Goal: Task Accomplishment & Management: Use online tool/utility

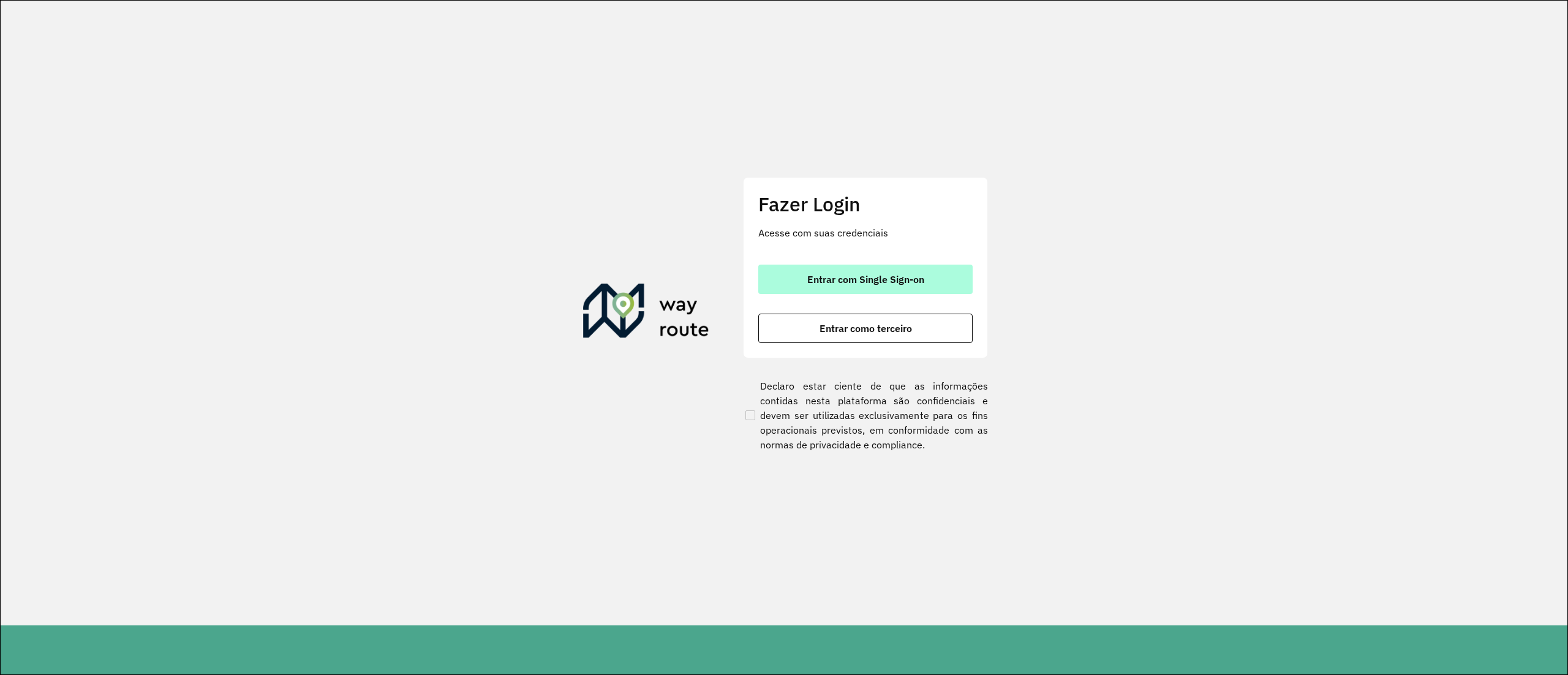
click at [806, 290] on button "Entrar com Single Sign-on" at bounding box center [865, 279] width 214 height 30
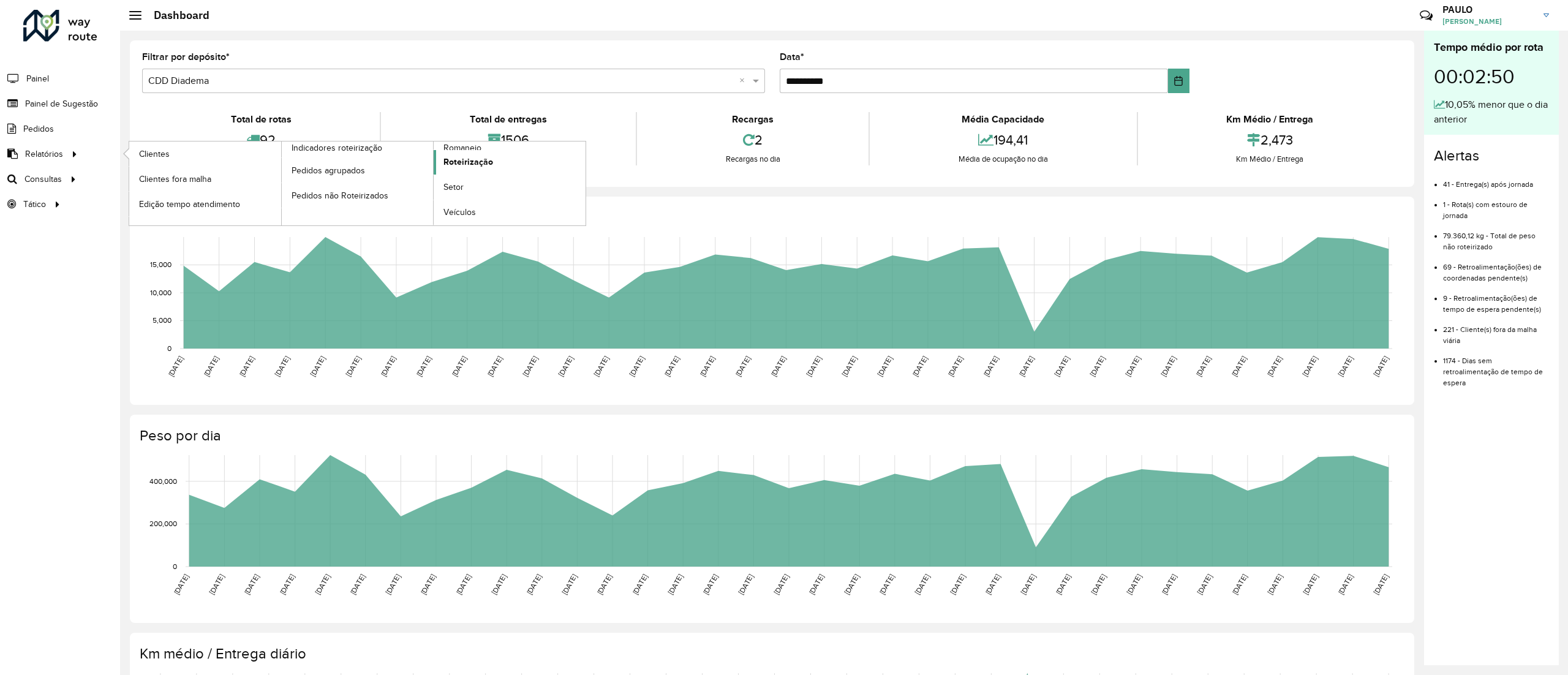
click at [471, 166] on span "Roteirização" at bounding box center [468, 162] width 49 height 13
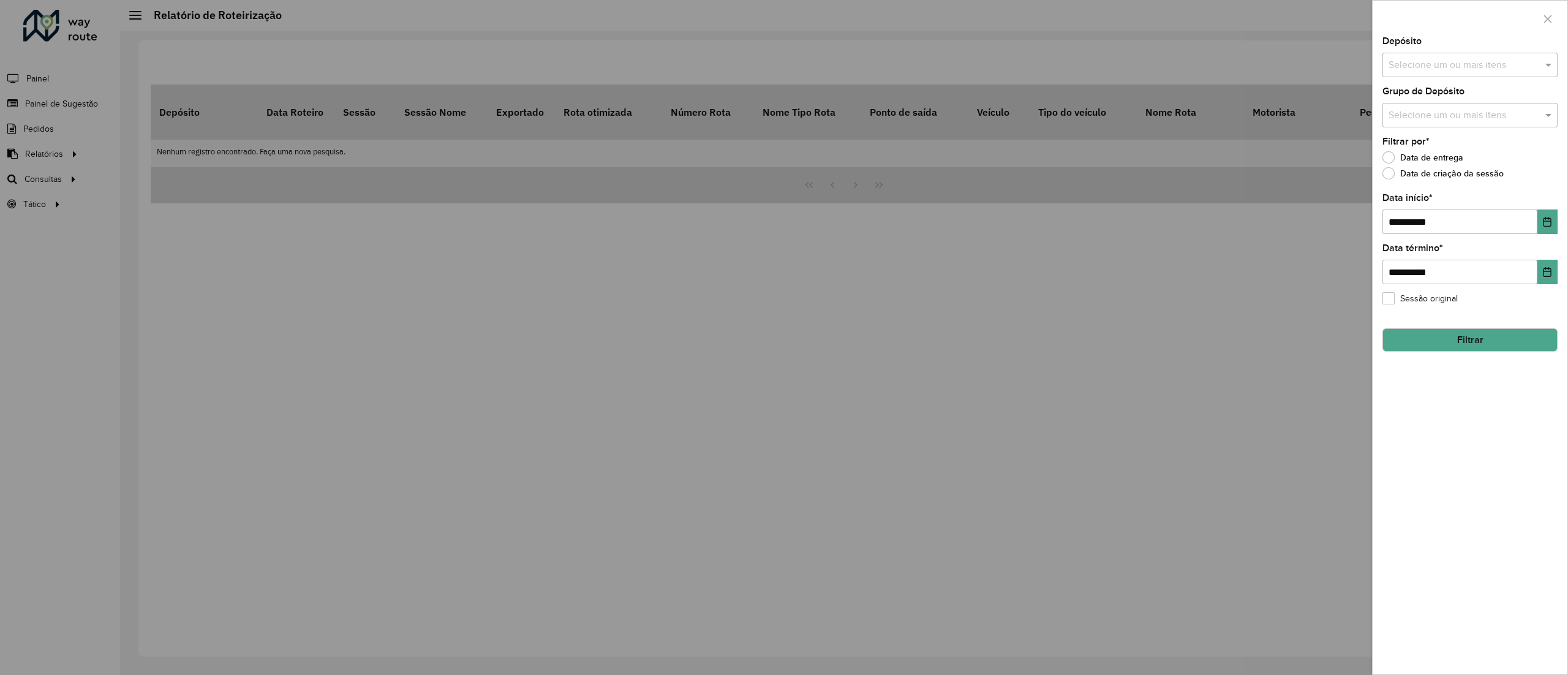
click at [1463, 332] on button "Filtrar" at bounding box center [1469, 340] width 175 height 23
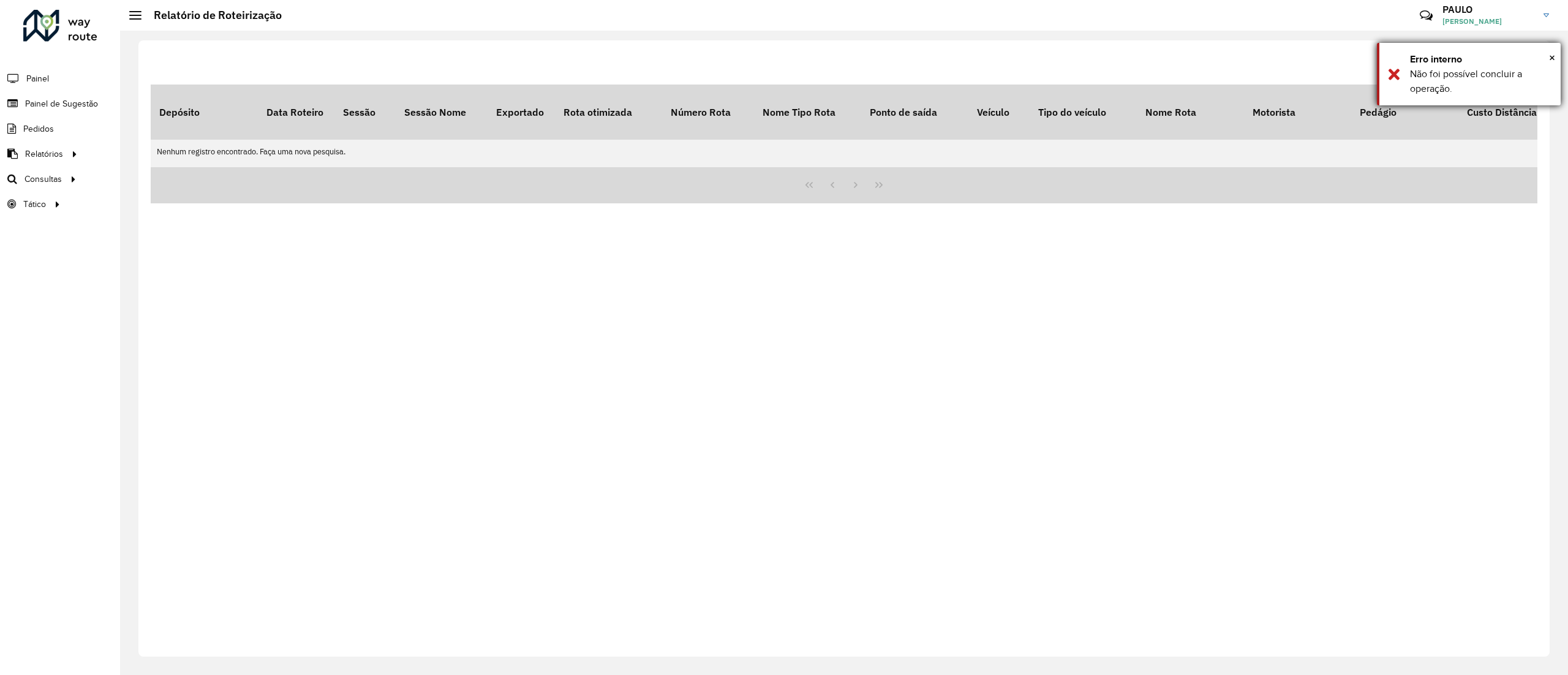
click at [1547, 55] on div "Erro interno" at bounding box center [1480, 59] width 141 height 14
click at [1434, 71] on button "Filtrar" at bounding box center [1446, 65] width 42 height 23
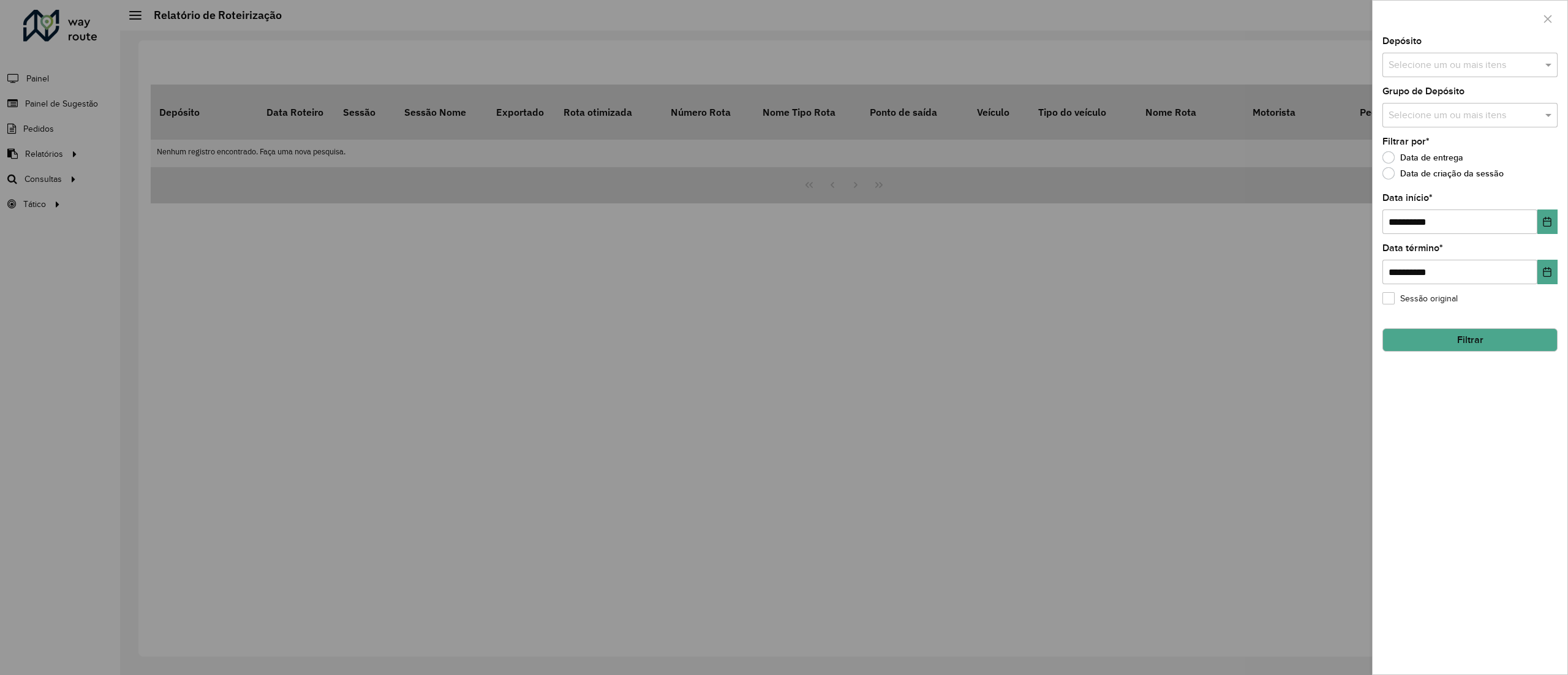
click at [1453, 335] on button "Filtrar" at bounding box center [1469, 340] width 175 height 23
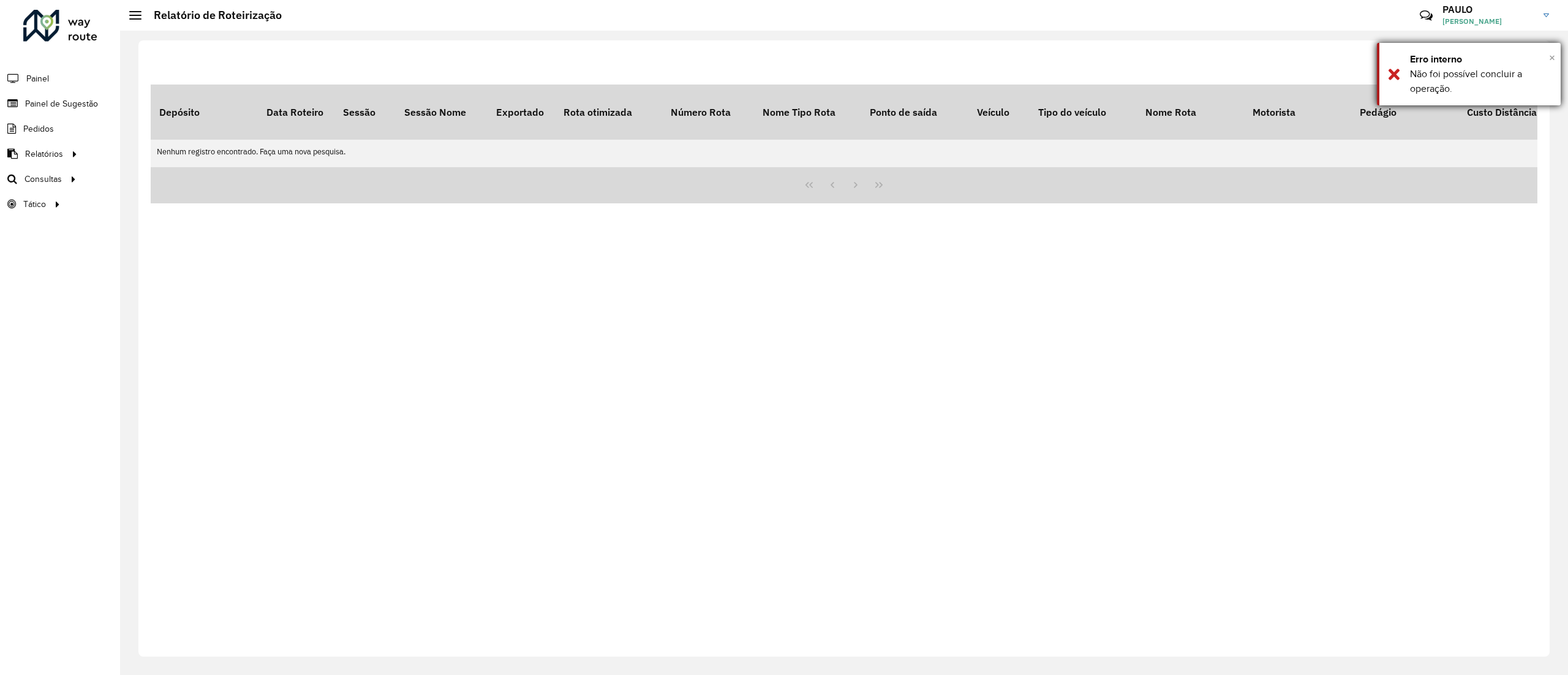
click at [1551, 63] on span "×" at bounding box center [1552, 58] width 6 height 13
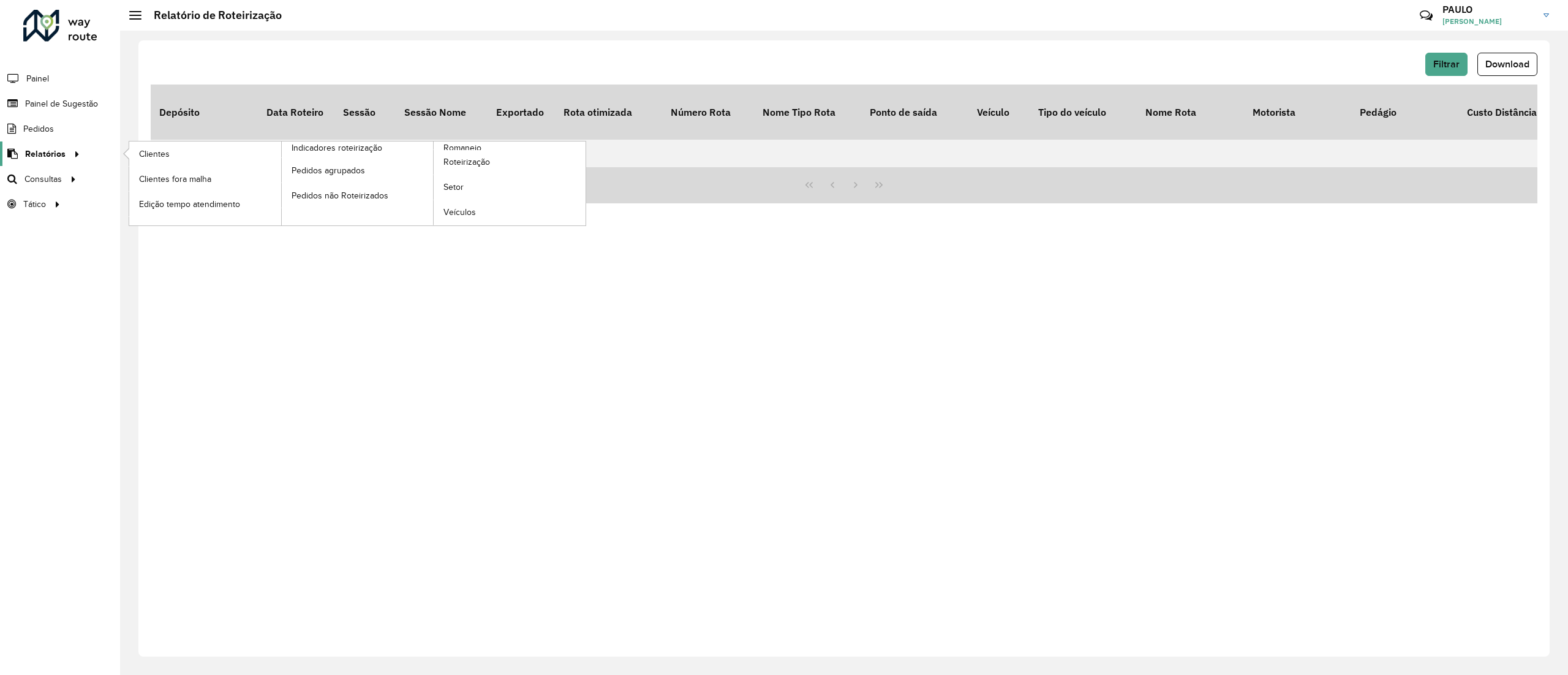
click at [45, 147] on link "Relatórios" at bounding box center [41, 153] width 84 height 24
click at [376, 151] on span "Indicadores roteirização" at bounding box center [339, 147] width 95 height 13
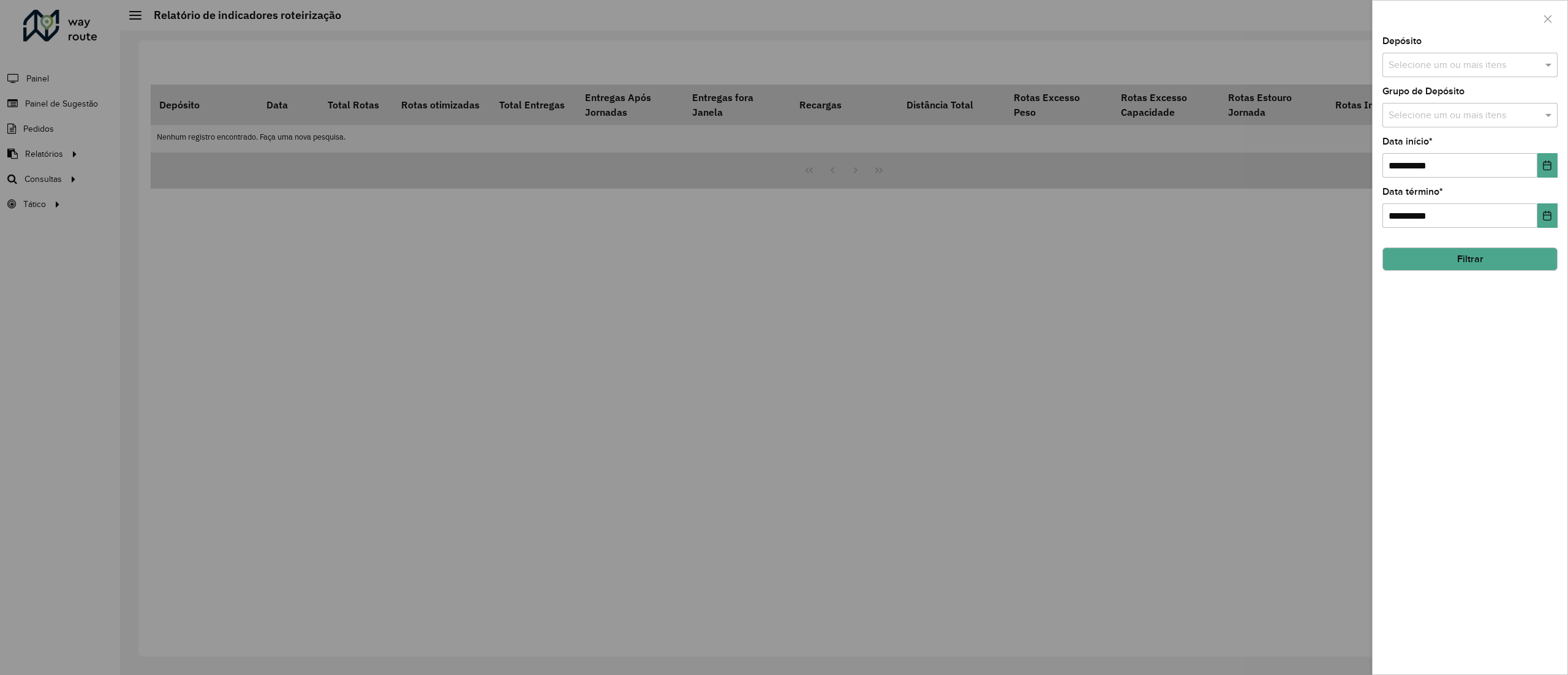
click at [1441, 267] on button "Filtrar" at bounding box center [1469, 259] width 175 height 23
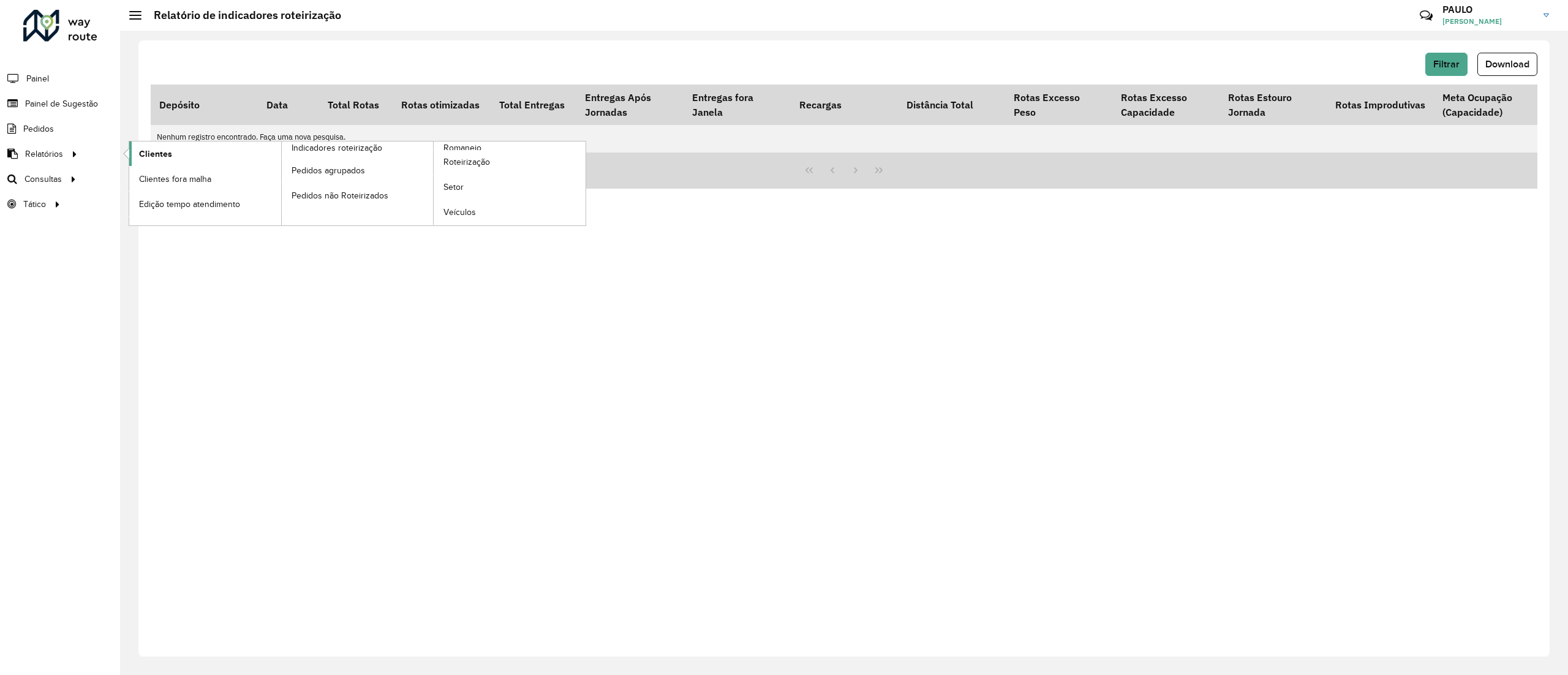
click at [192, 151] on link "Clientes" at bounding box center [205, 153] width 152 height 24
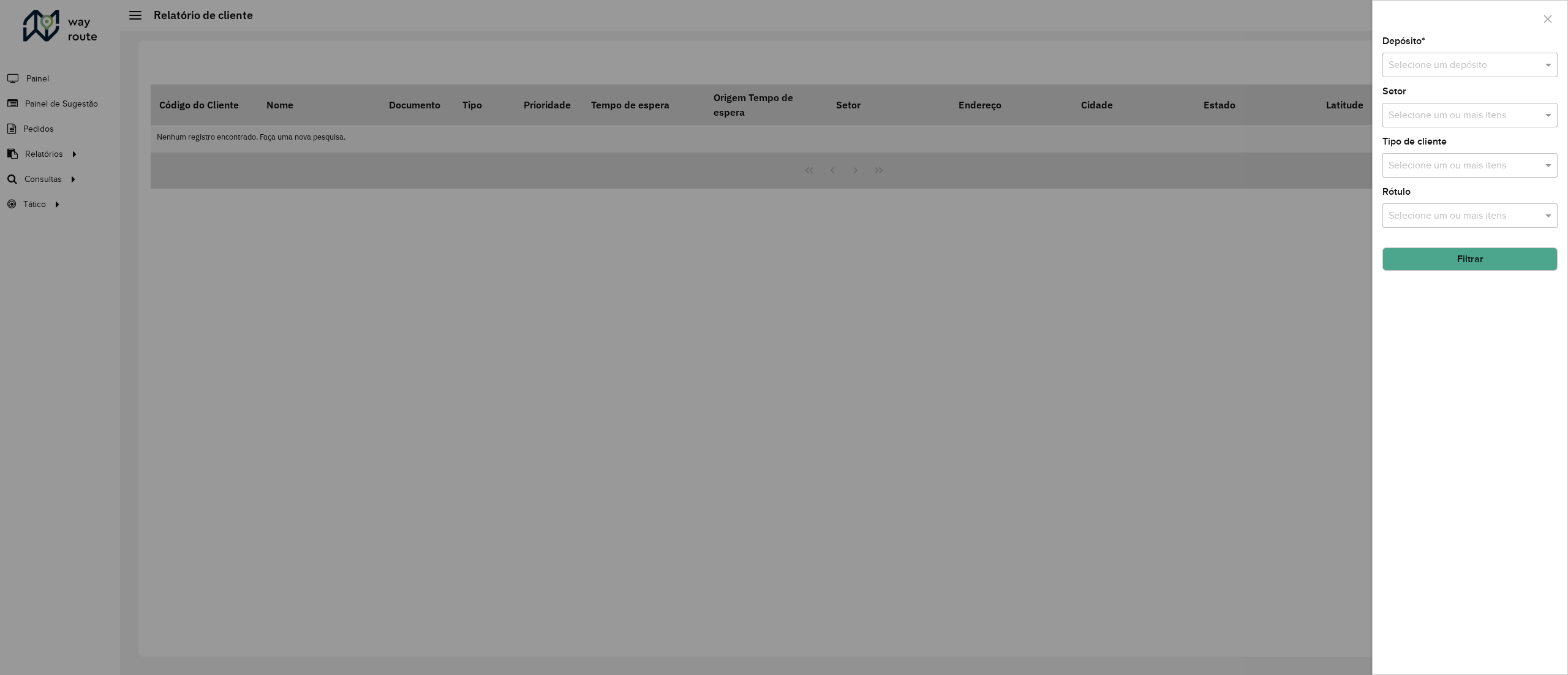
click at [1430, 56] on div "Selecione um depósito" at bounding box center [1469, 65] width 175 height 24
click at [1453, 119] on div "CDD Diadema" at bounding box center [1469, 120] width 174 height 21
click at [38, 138] on div at bounding box center [784, 337] width 1568 height 675
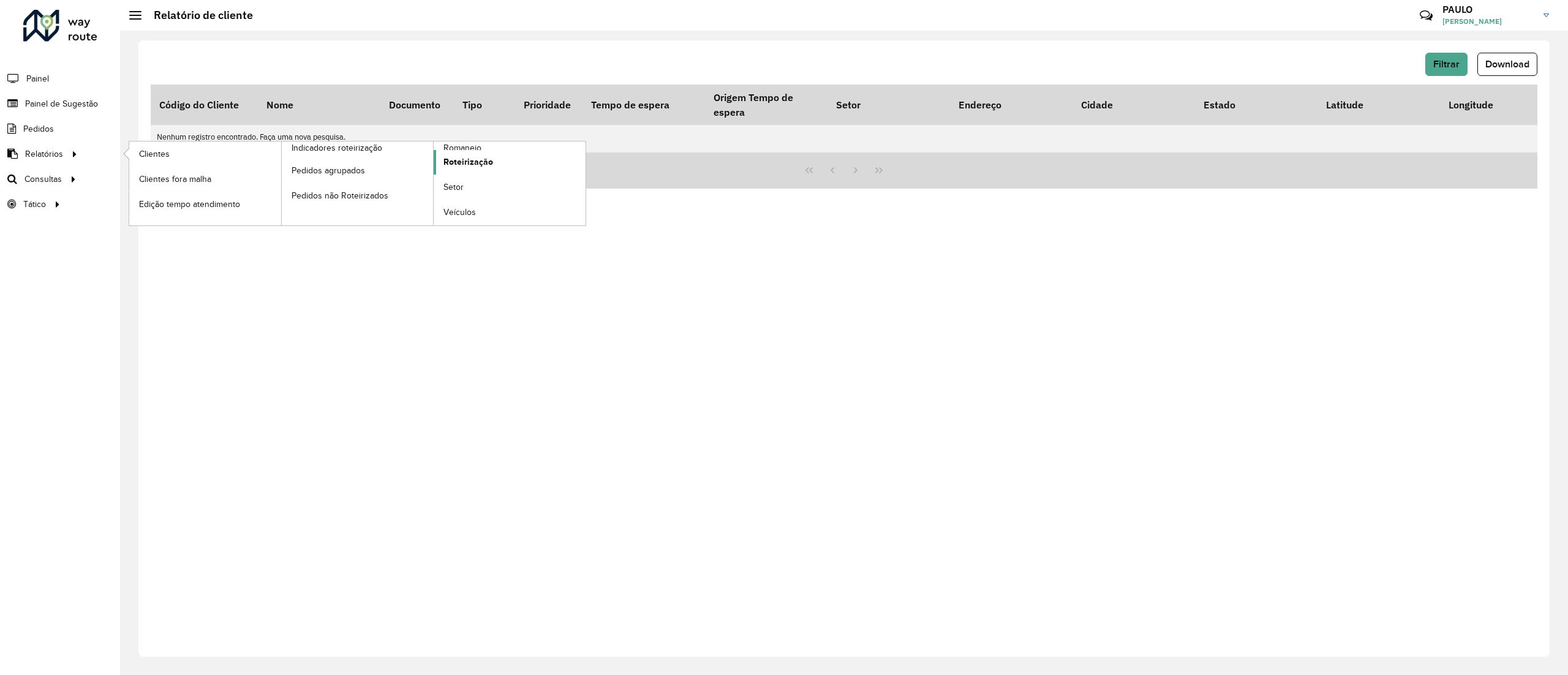
click at [466, 156] on span "Roteirização" at bounding box center [468, 162] width 49 height 13
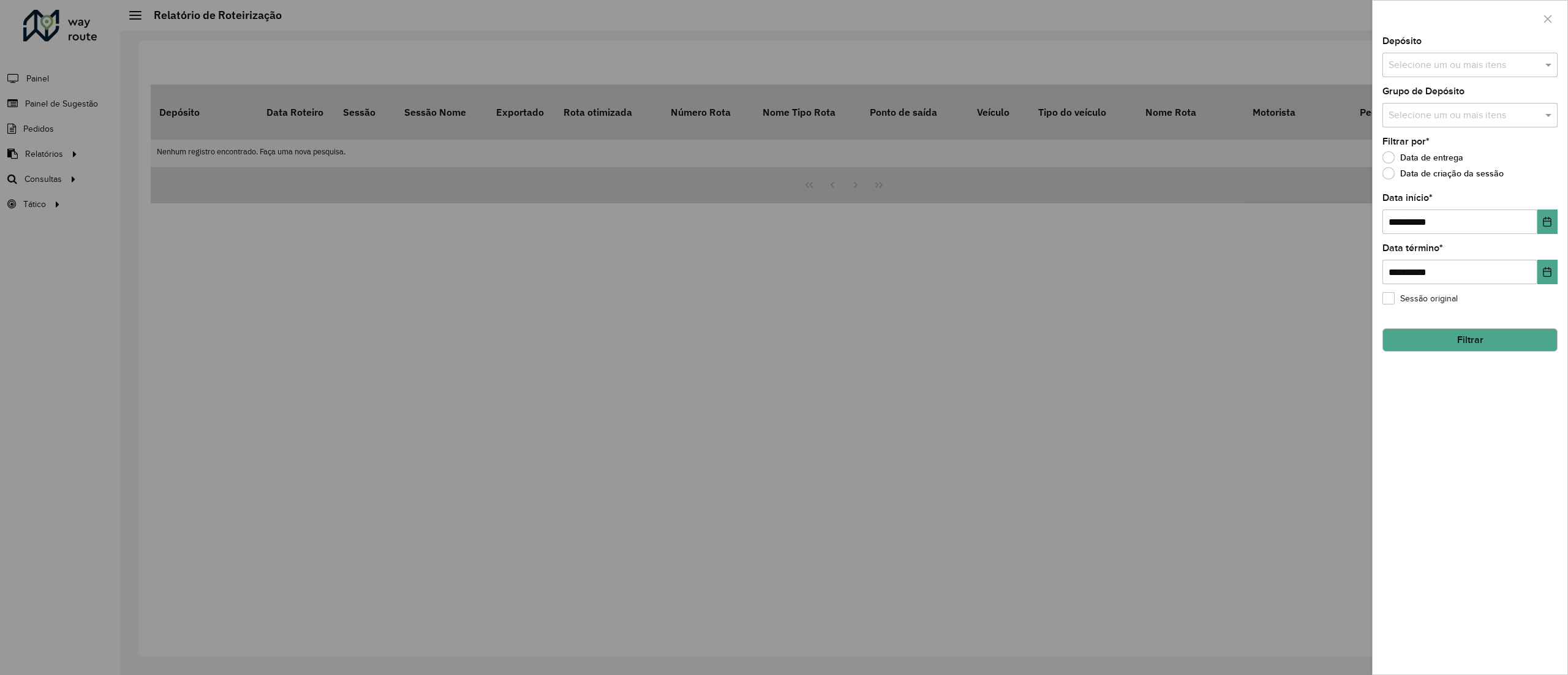
click at [1467, 62] on input "text" at bounding box center [1464, 66] width 156 height 14
click at [1457, 133] on div "AS - DIADEMA" at bounding box center [1469, 126] width 174 height 21
click at [1451, 143] on div "CDD Diadema" at bounding box center [1469, 147] width 174 height 21
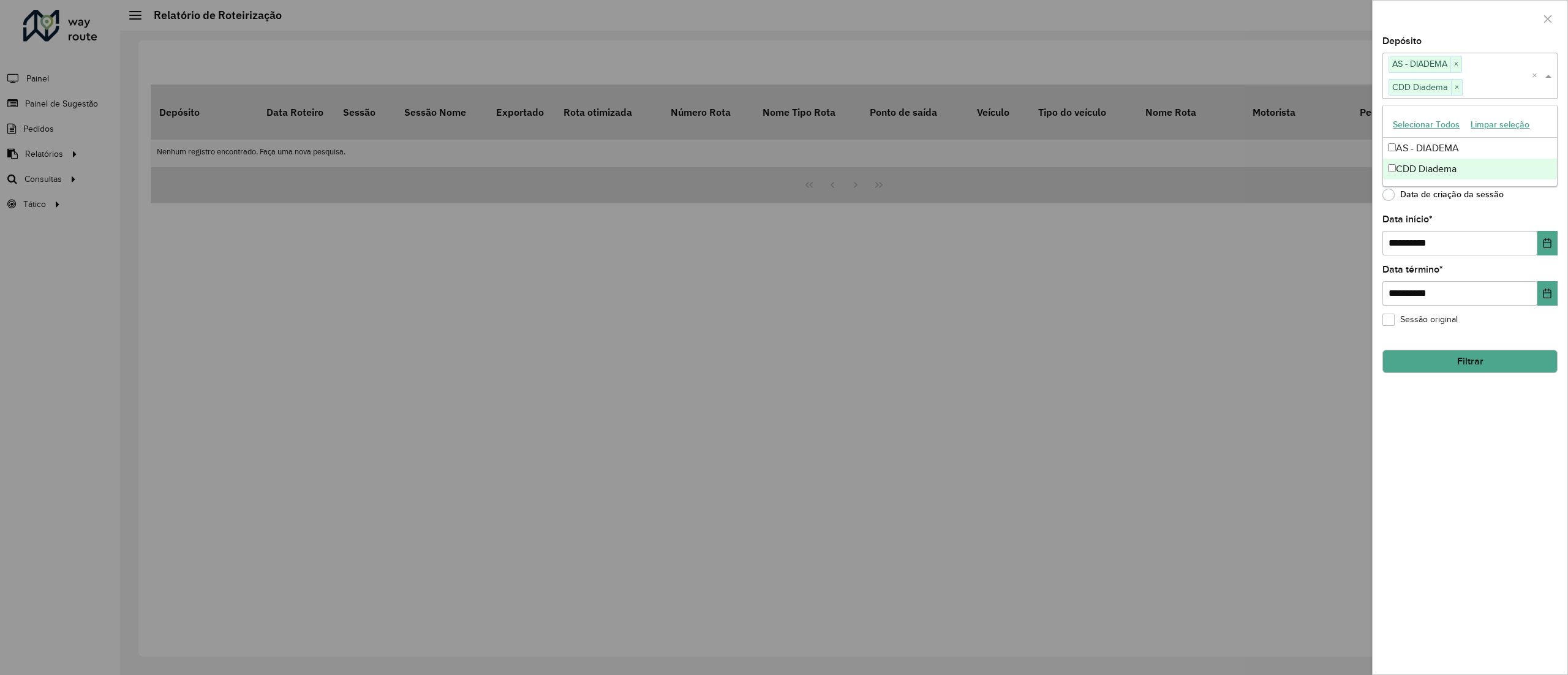
click at [1519, 216] on div "**********" at bounding box center [1469, 235] width 175 height 40
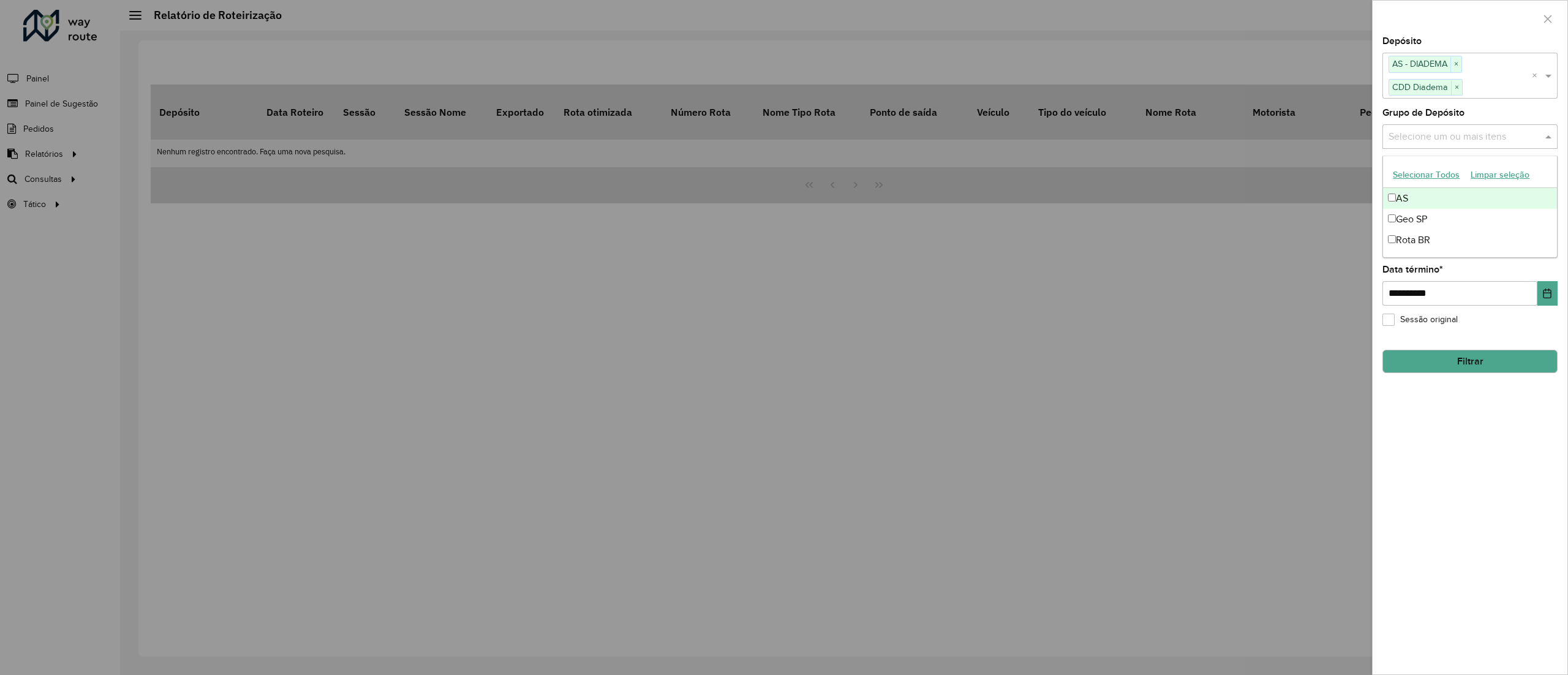
click at [1417, 137] on input "text" at bounding box center [1464, 137] width 156 height 14
click at [1502, 445] on div "**********" at bounding box center [1469, 355] width 195 height 637
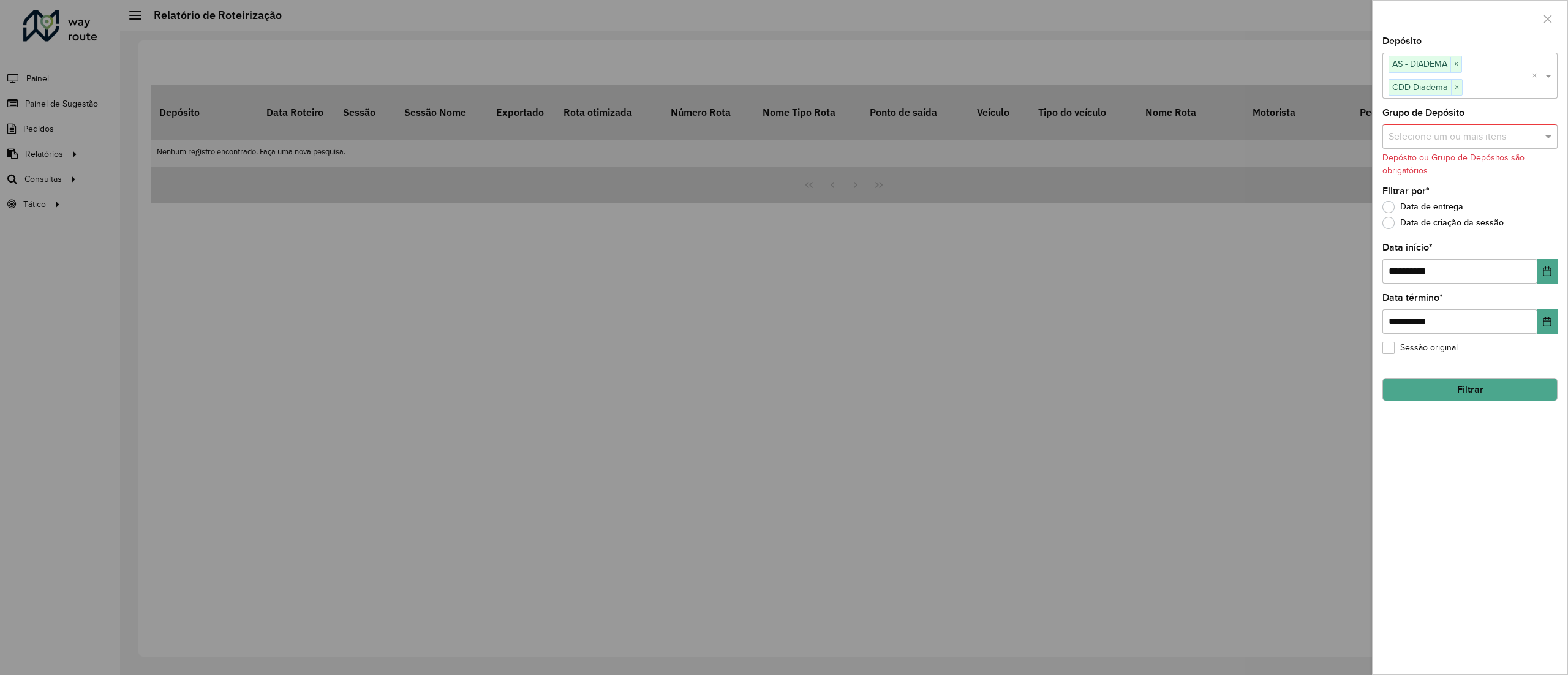
click at [1503, 395] on button "Filtrar" at bounding box center [1469, 389] width 175 height 23
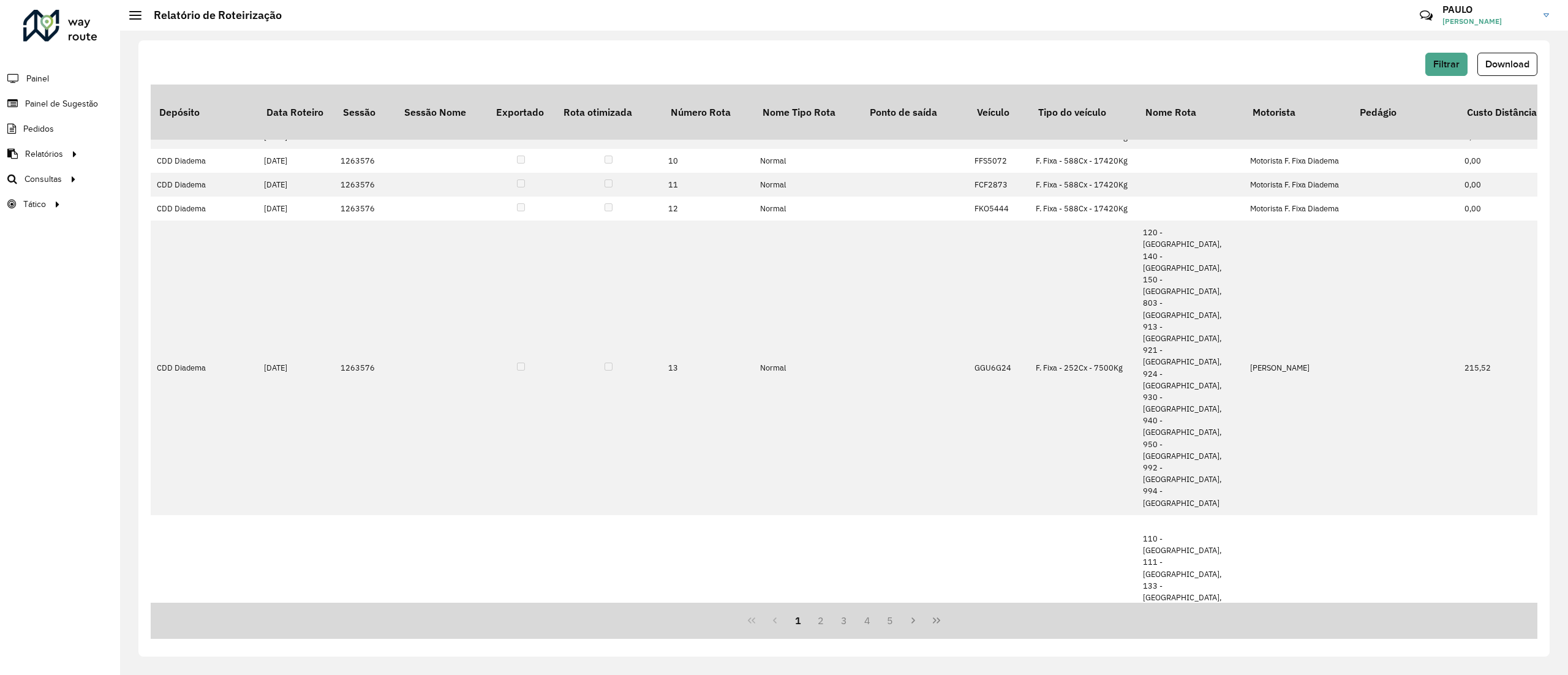
scroll to position [604, 0]
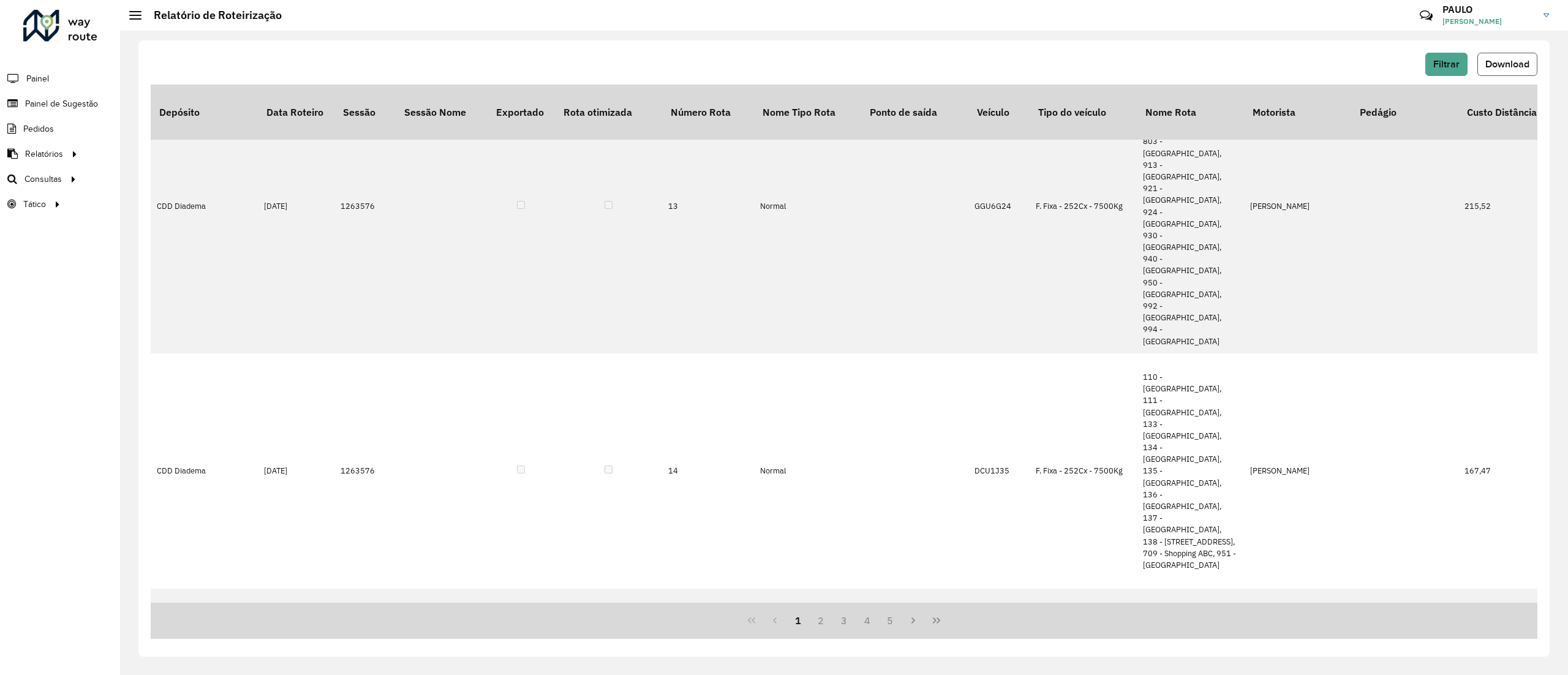
click at [1522, 70] on button "Download" at bounding box center [1507, 65] width 60 height 23
